Goal: Check status: Check status

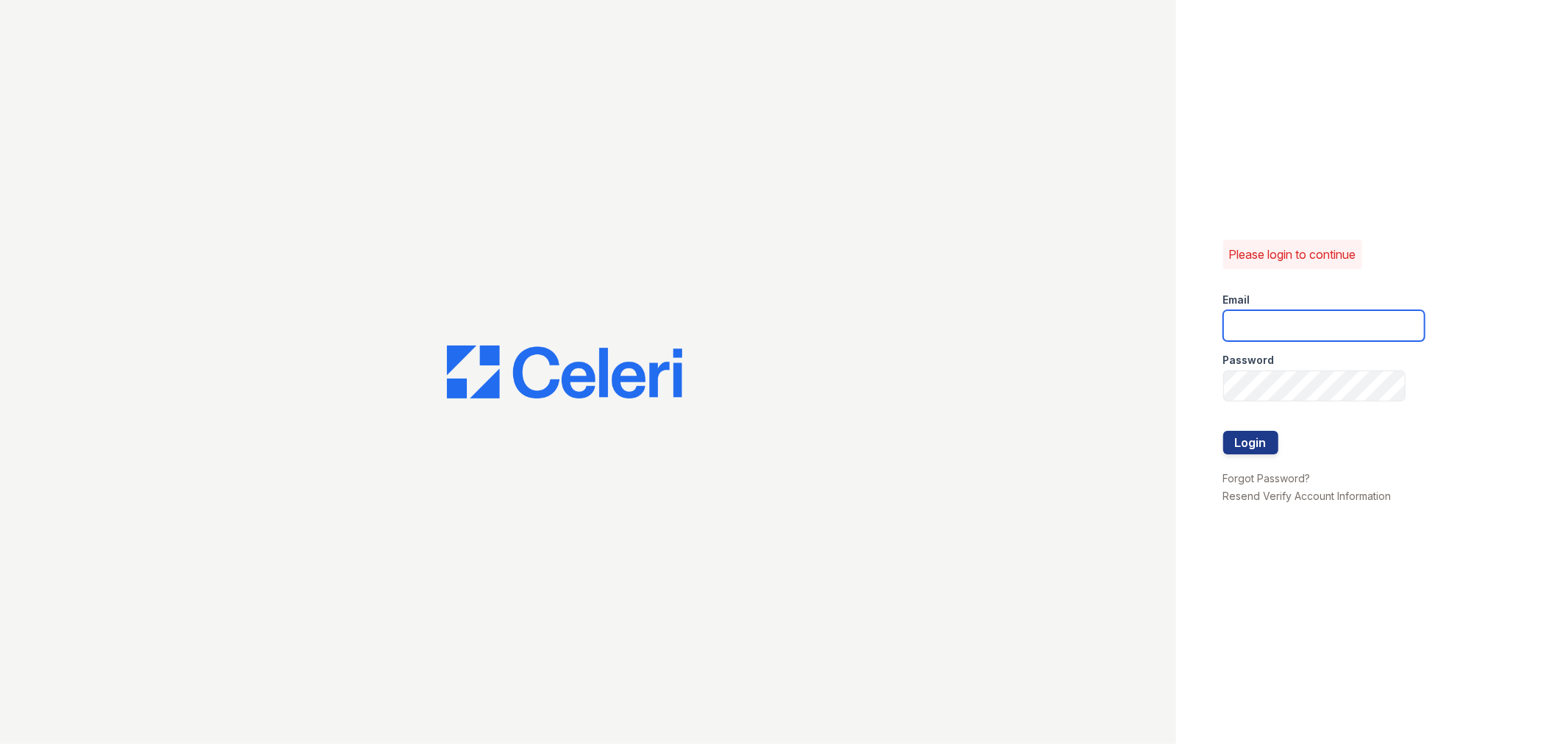
click at [1266, 319] on input "email" at bounding box center [1324, 326] width 201 height 31
type input "pennstation2@cafmanagement.com"
click at [1248, 437] on button "Login" at bounding box center [1251, 442] width 56 height 23
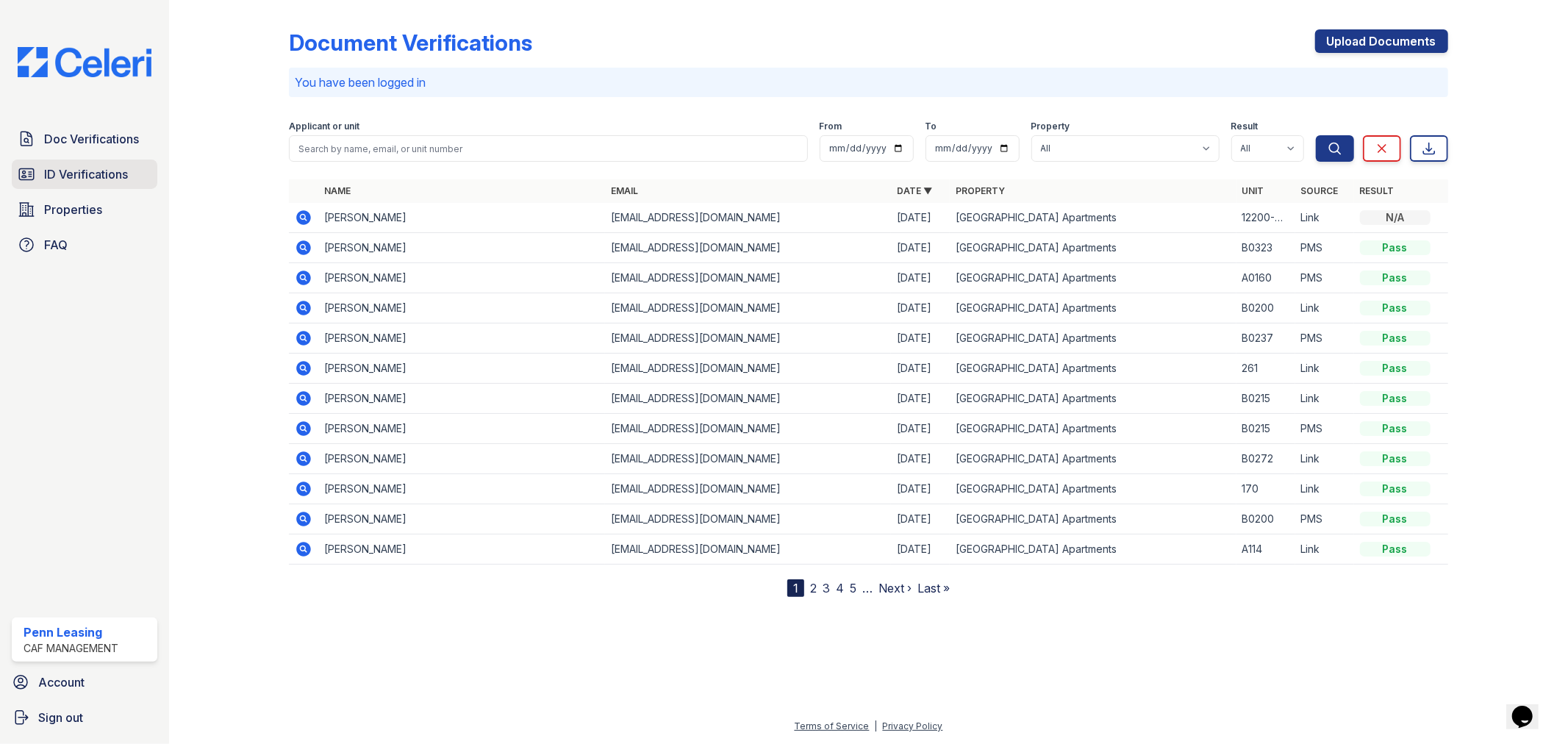
click at [92, 174] on span "ID Verifications" at bounding box center [86, 174] width 84 height 17
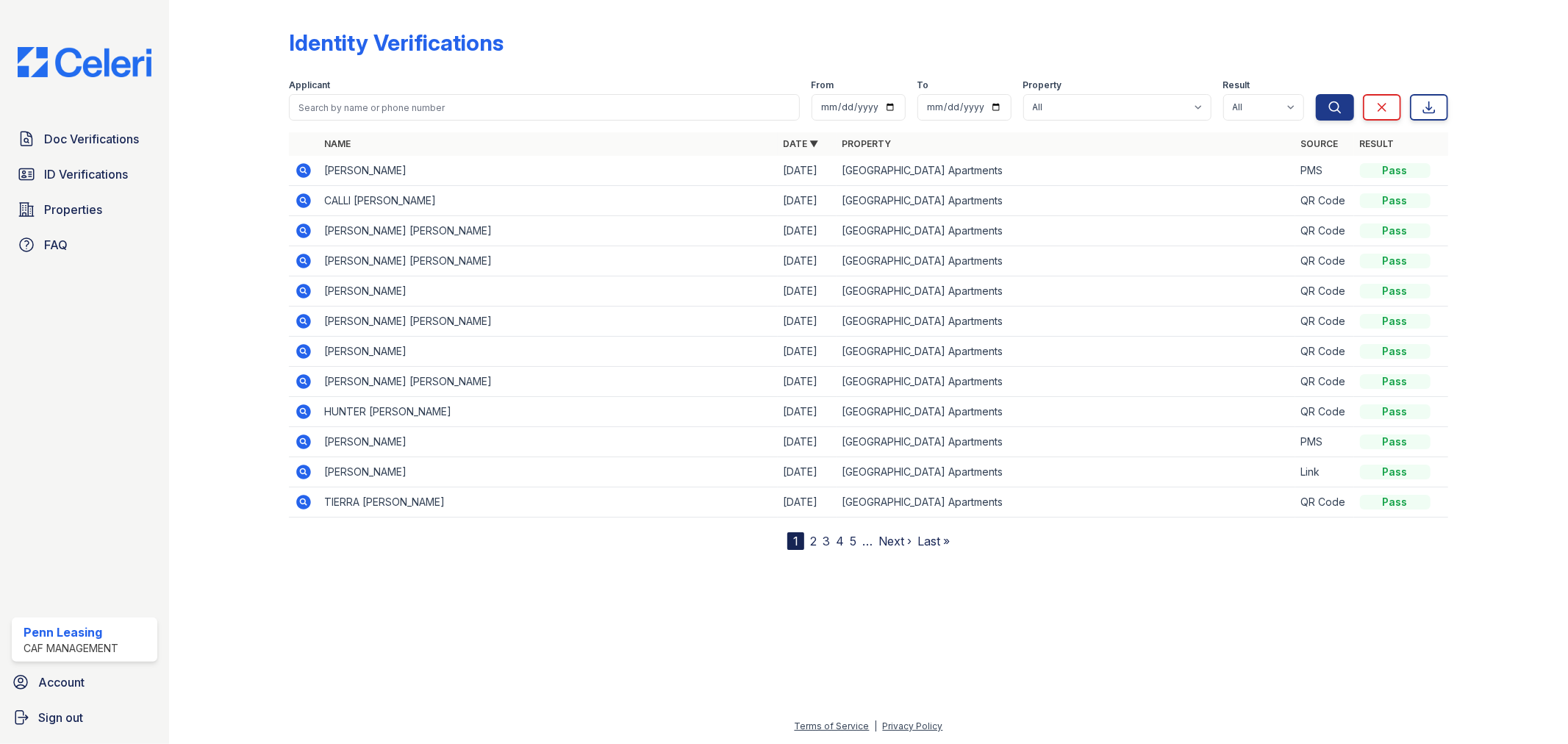
click at [299, 319] on icon at bounding box center [304, 321] width 15 height 15
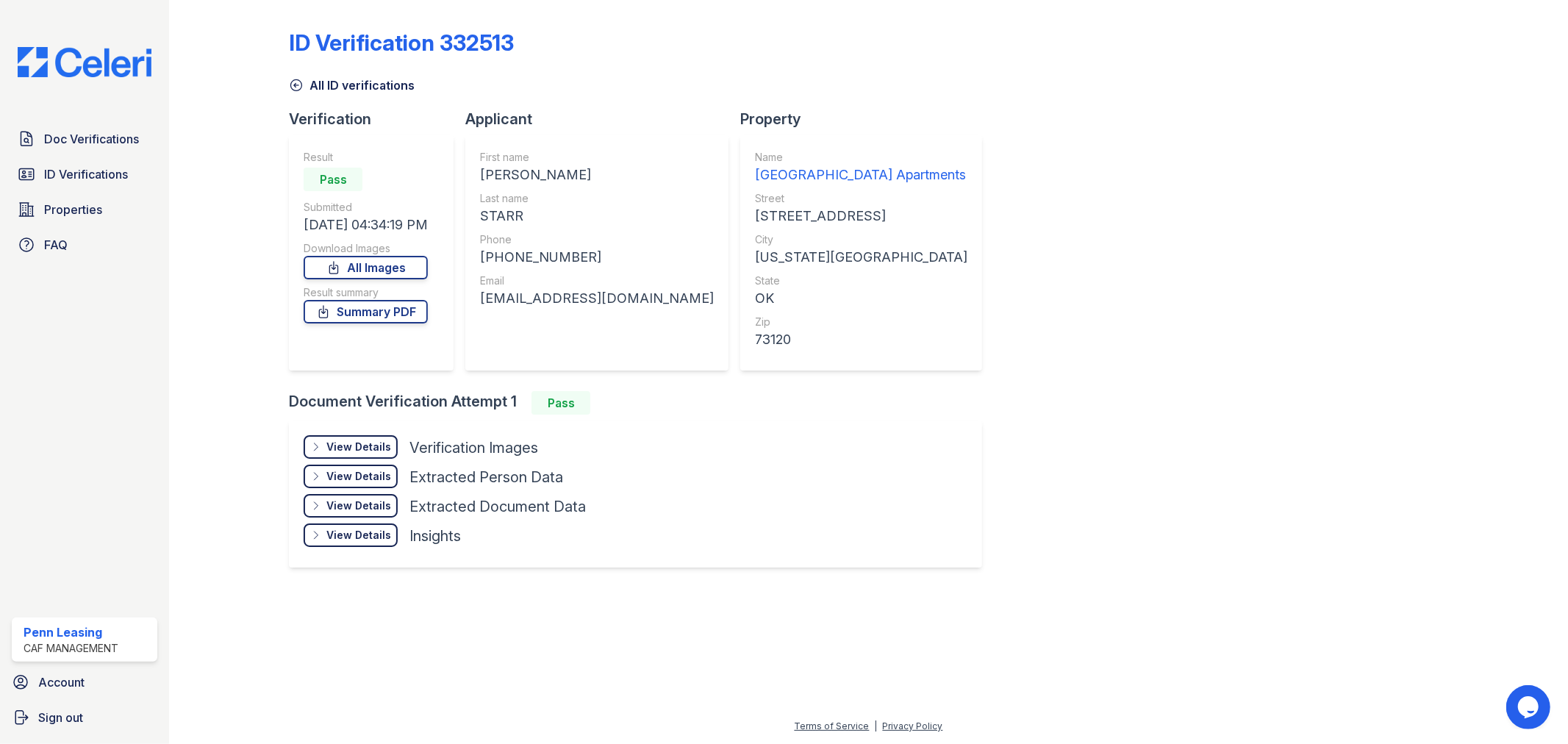
click at [351, 444] on div "View Details" at bounding box center [358, 447] width 65 height 15
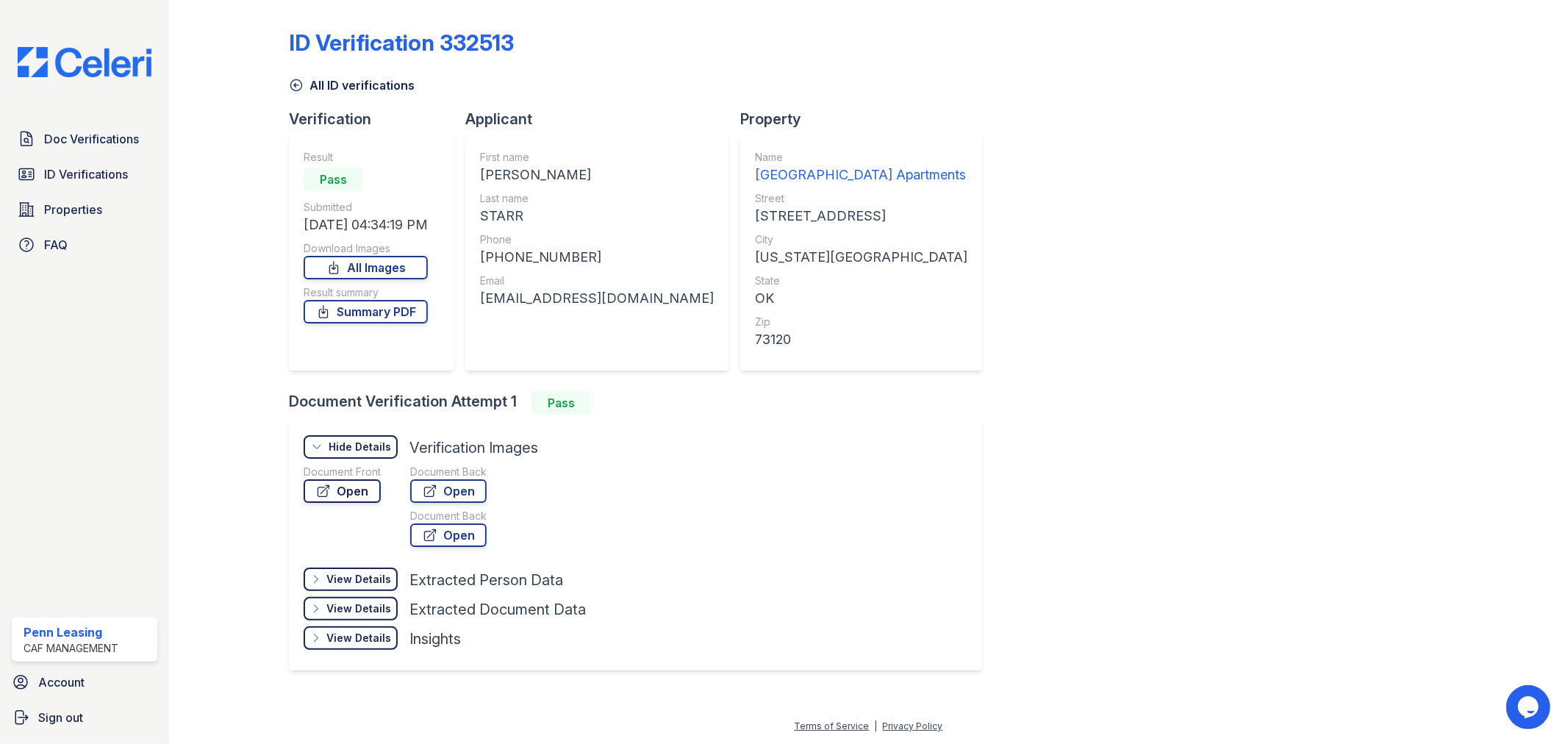
click at [347, 487] on link "Open" at bounding box center [342, 491] width 77 height 23
click at [447, 484] on link "Open" at bounding box center [449, 491] width 76 height 23
click at [75, 166] on span "ID Verifications" at bounding box center [86, 174] width 84 height 17
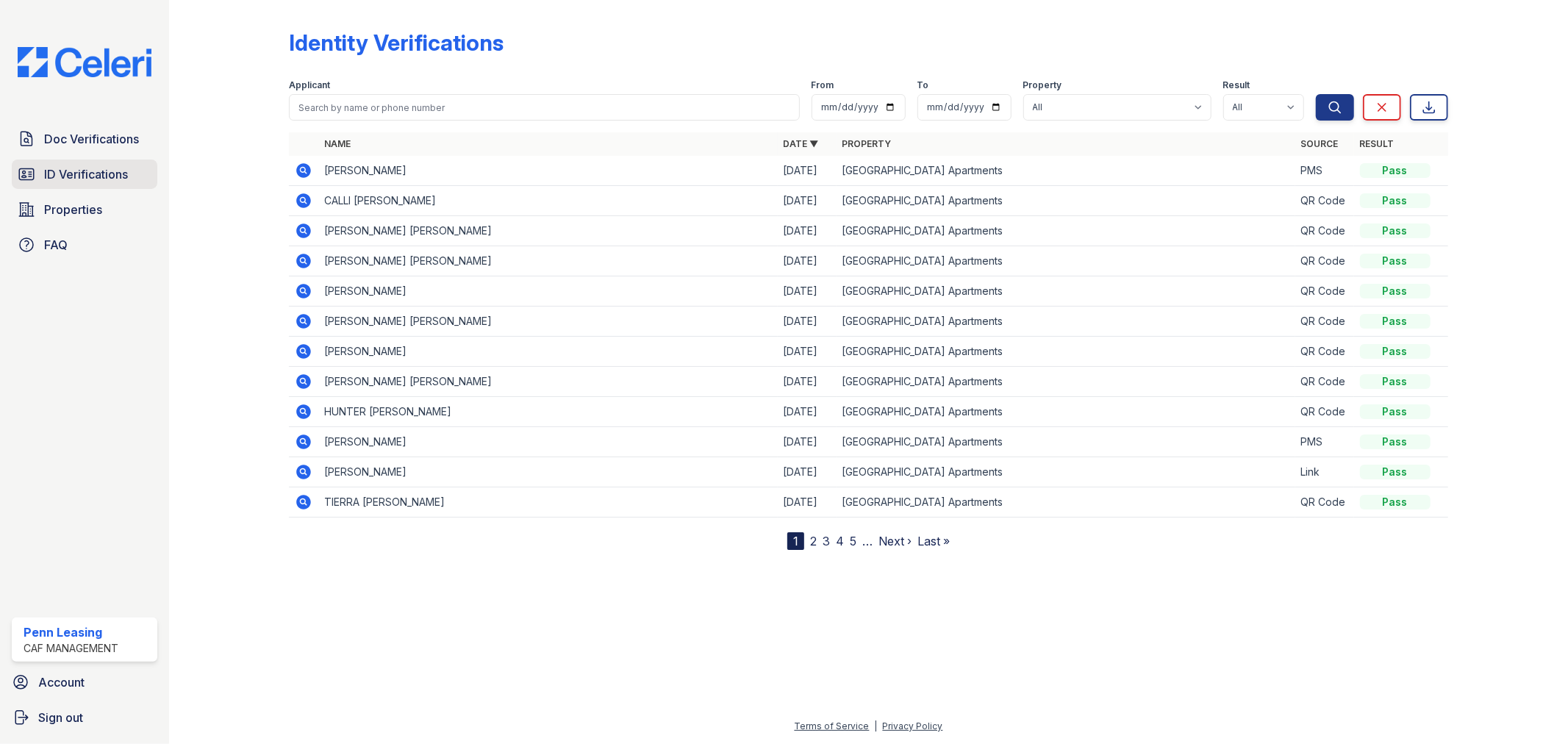
click at [126, 171] on span "ID Verifications" at bounding box center [86, 174] width 84 height 17
click at [305, 352] on icon at bounding box center [304, 352] width 17 height 17
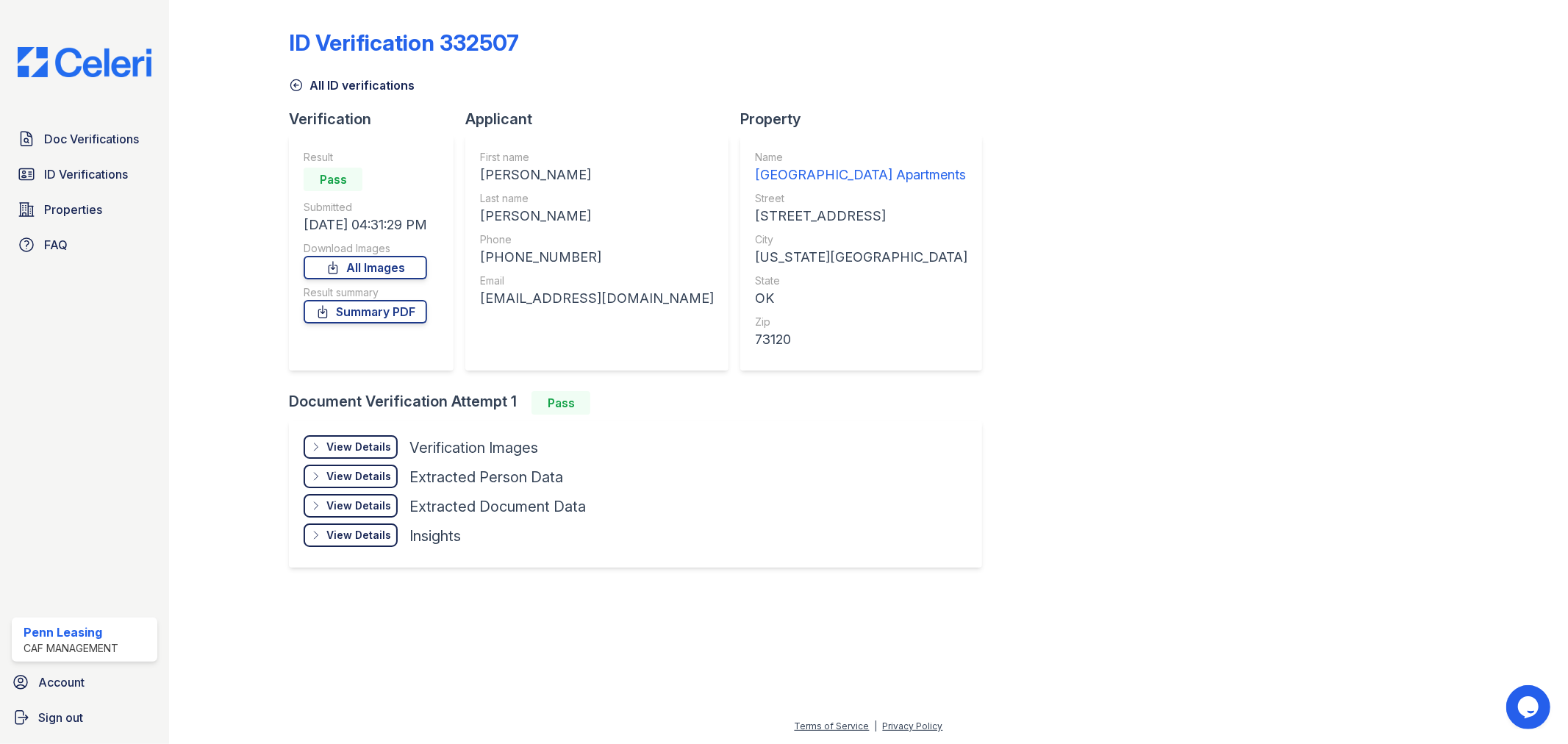
click at [351, 443] on div "View Details" at bounding box center [358, 447] width 65 height 15
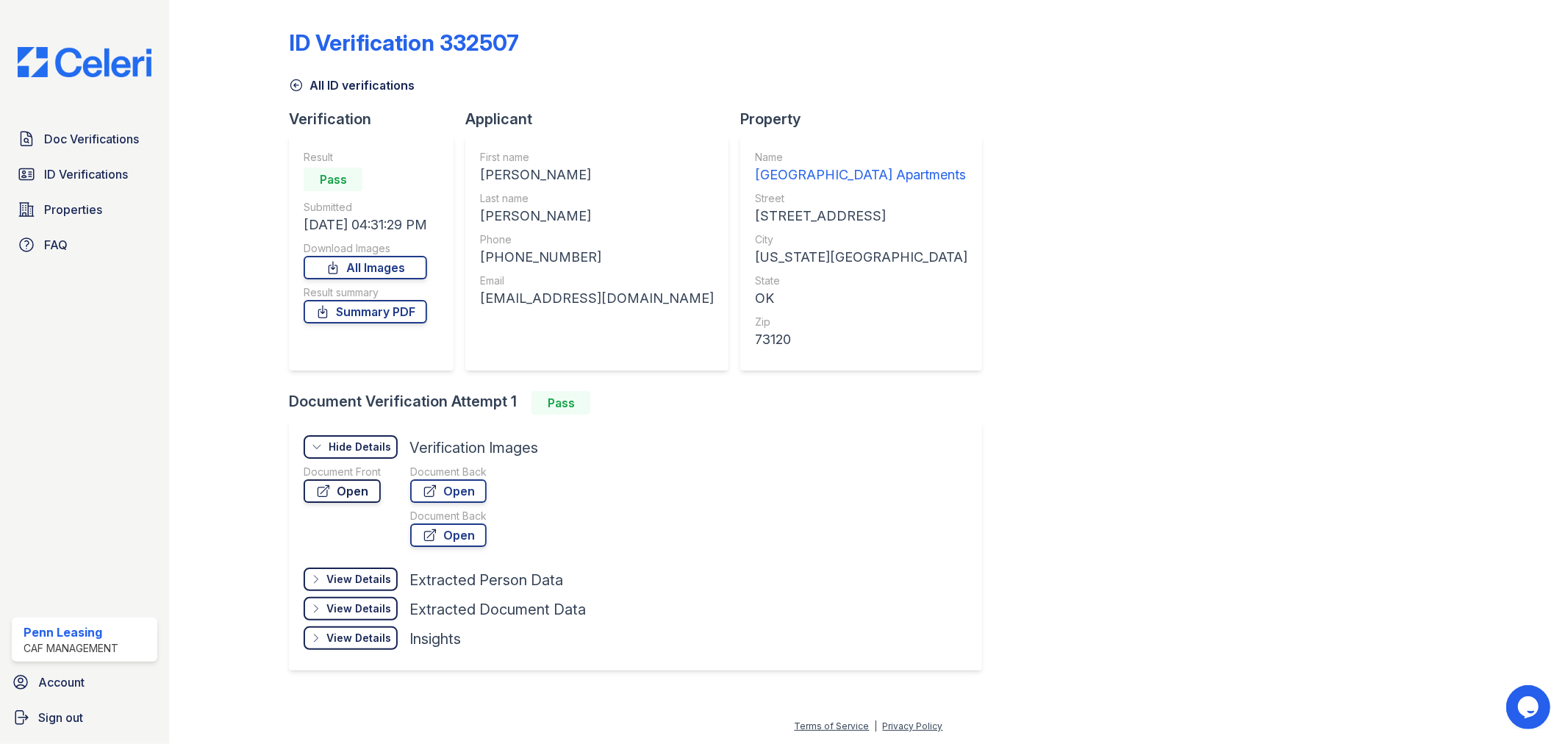
click at [351, 481] on link "Open" at bounding box center [342, 491] width 77 height 23
click at [440, 483] on link "Open" at bounding box center [449, 491] width 76 height 23
click at [443, 531] on link "Open" at bounding box center [449, 535] width 76 height 23
click at [449, 531] on link "Open" at bounding box center [449, 535] width 76 height 23
click at [443, 488] on link "Open" at bounding box center [449, 491] width 76 height 23
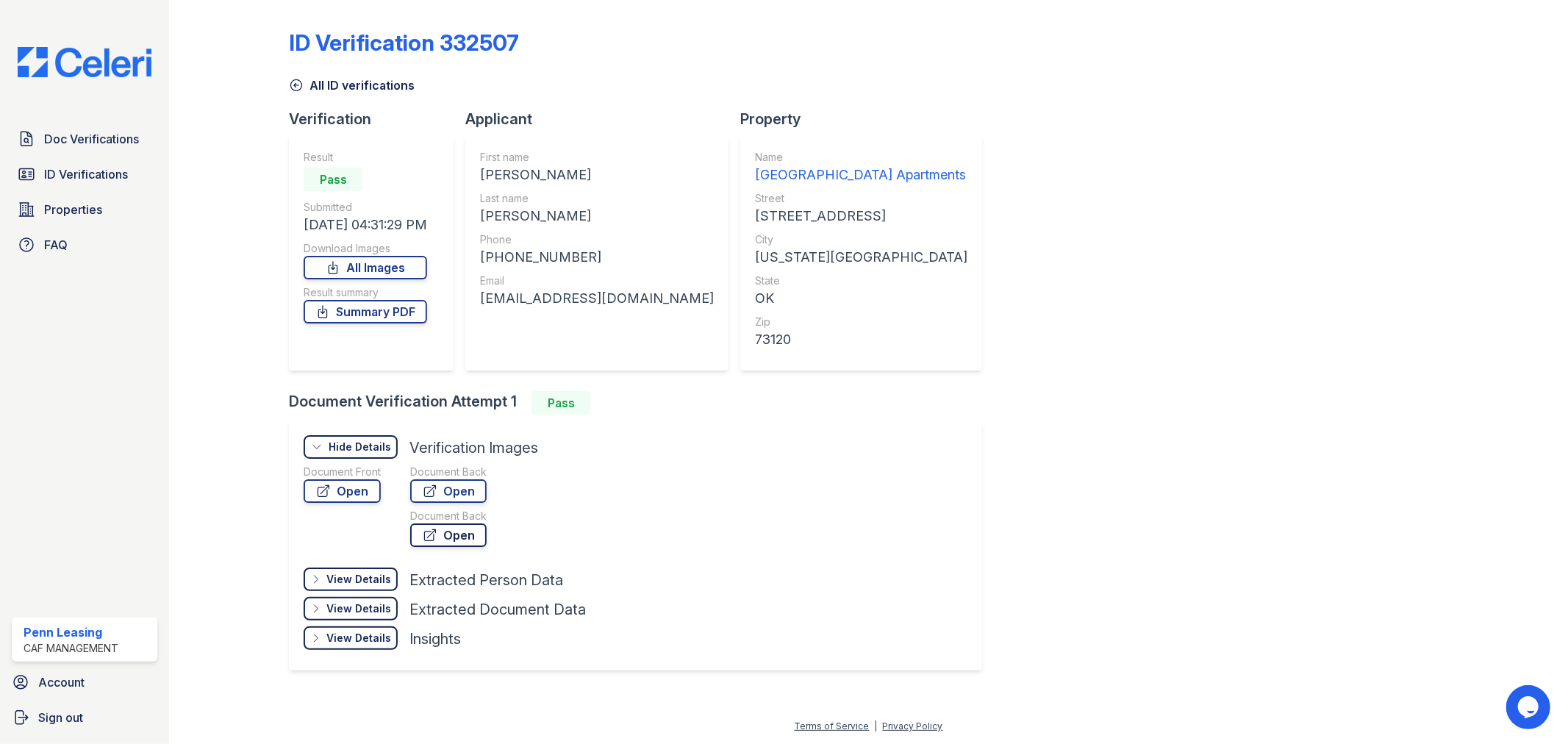
click at [444, 534] on link "Open" at bounding box center [449, 535] width 76 height 23
